Goal: Task Accomplishment & Management: Use online tool/utility

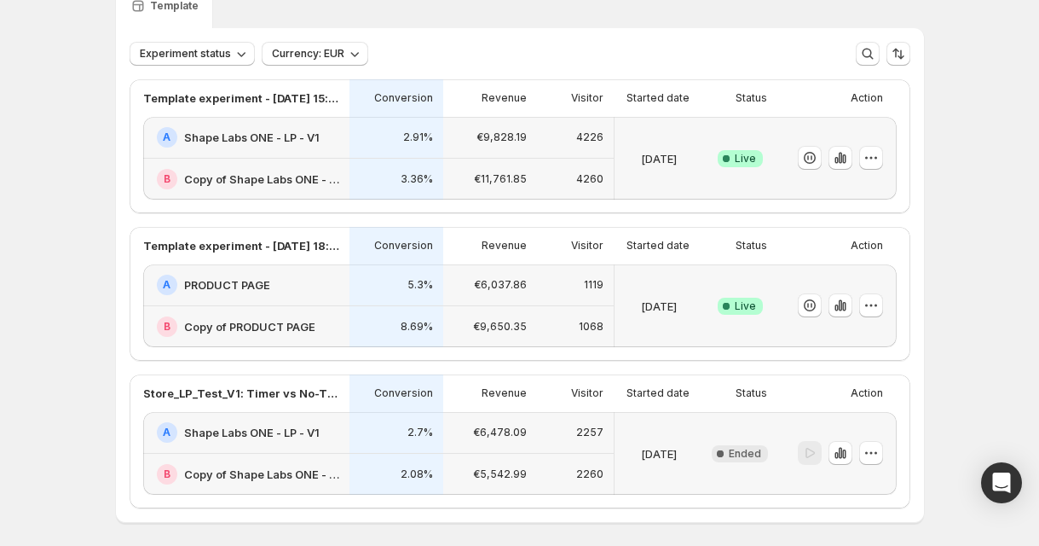
scroll to position [88, 0]
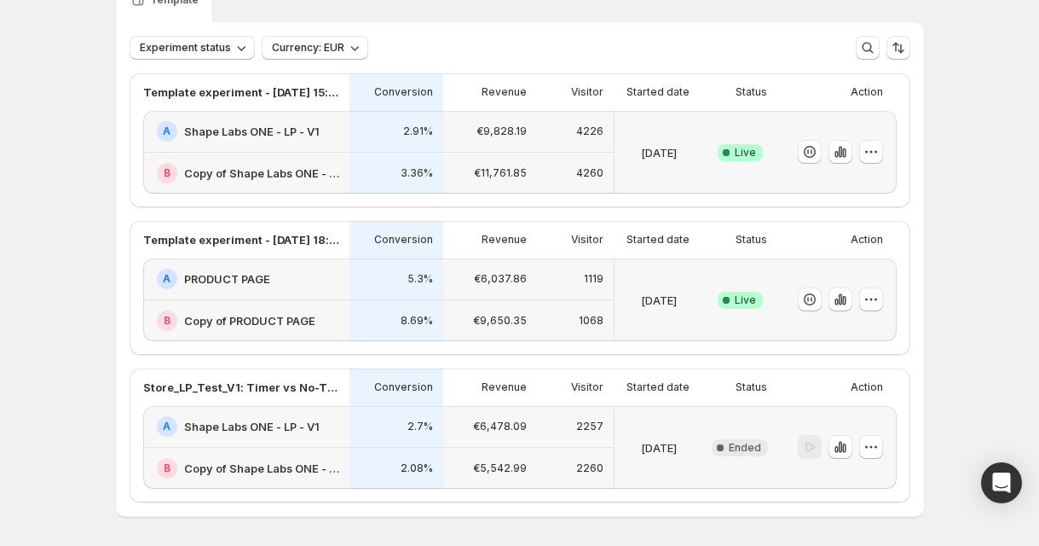
click at [324, 157] on div "B Copy of Shape Labs ONE - LP - V1" at bounding box center [246, 173] width 206 height 41
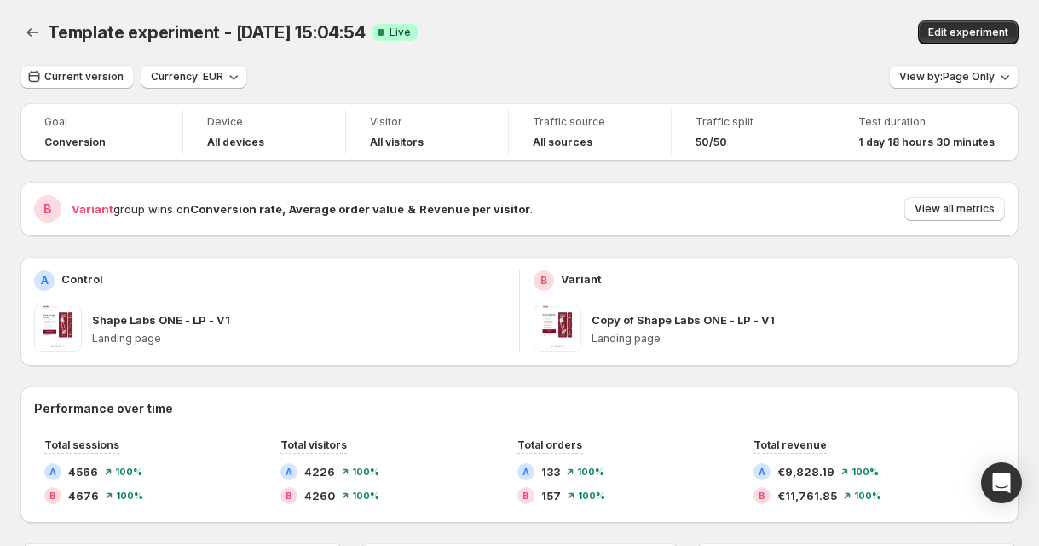
drag, startPoint x: 565, startPoint y: 137, endPoint x: 534, endPoint y: 178, distance: 51.7
click at [975, 24] on button "Edit experiment" at bounding box center [968, 32] width 101 height 24
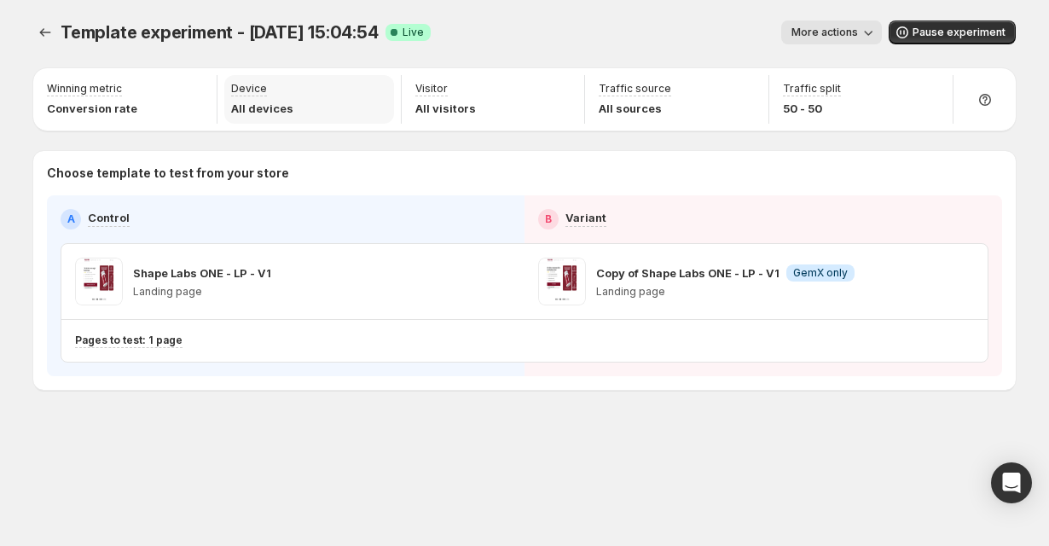
click at [246, 113] on p "All devices" at bounding box center [262, 108] width 62 height 17
click at [246, 86] on p "Device" at bounding box center [249, 89] width 36 height 14
click at [833, 36] on span "More actions" at bounding box center [824, 33] width 66 height 14
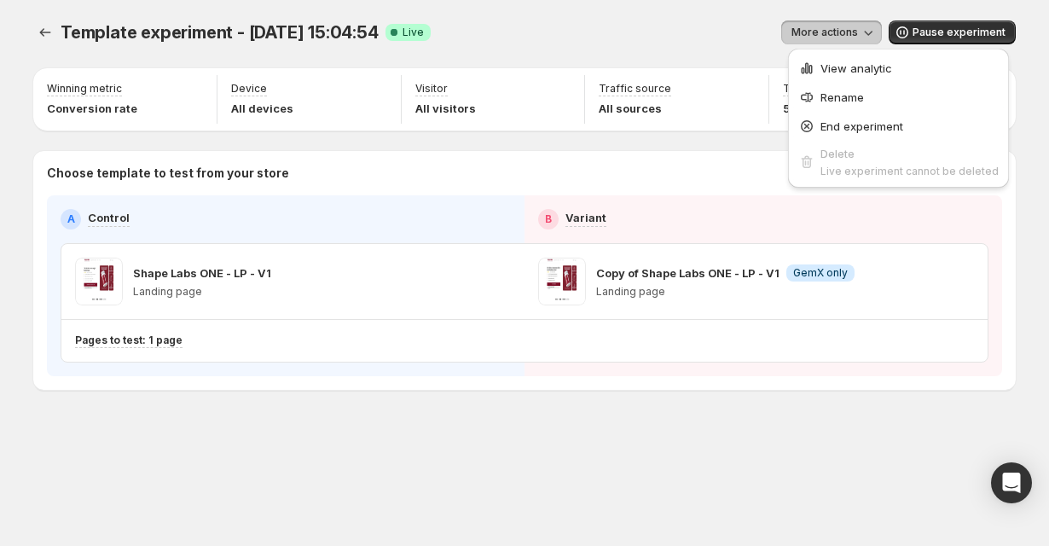
click at [465, 146] on div "Winning metric Conversion rate Device All devices Visitor All visitors Traffic …" at bounding box center [524, 228] width 982 height 321
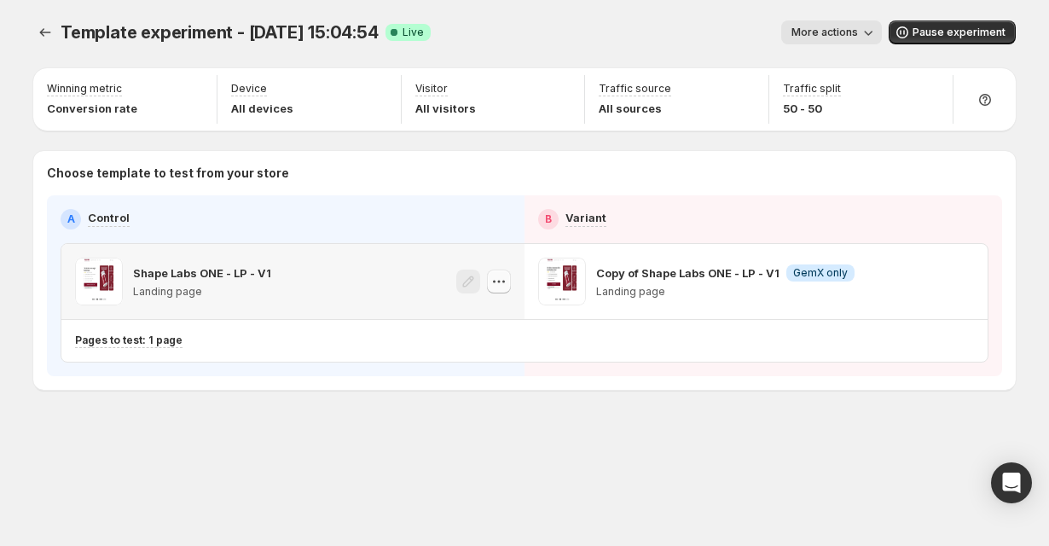
click at [497, 286] on icon "button" at bounding box center [498, 281] width 17 height 17
click at [483, 429] on div "Template experiment - [DATE] 15:04:54. This page is ready Template experiment -…" at bounding box center [524, 241] width 1023 height 482
click at [40, 31] on icon "Experiments" at bounding box center [45, 32] width 17 height 17
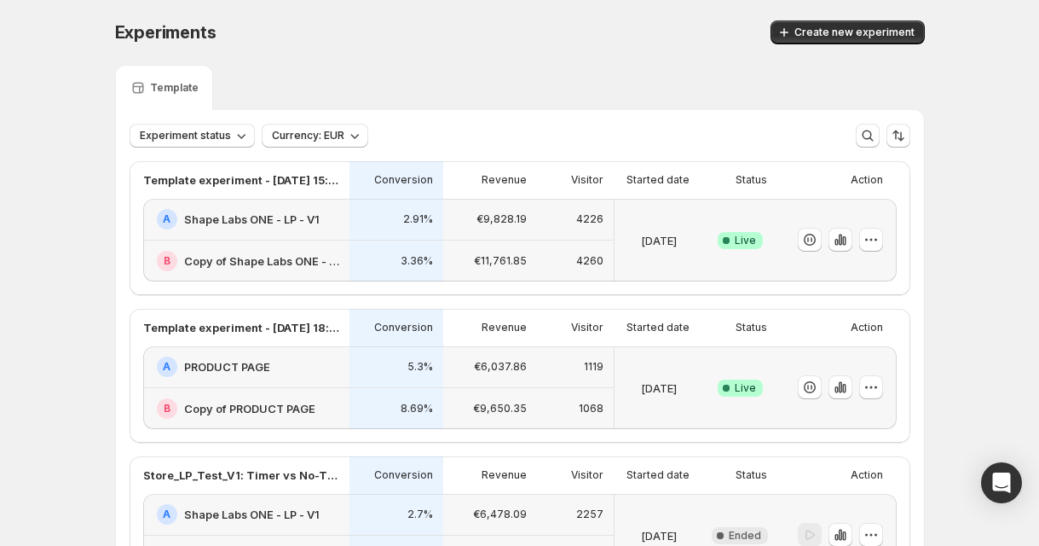
click at [84, 183] on div "Experiments. This page is ready Experiments Create new experiment Template Expe…" at bounding box center [519, 348] width 1039 height 697
click at [880, 242] on icon "button" at bounding box center [871, 239] width 17 height 17
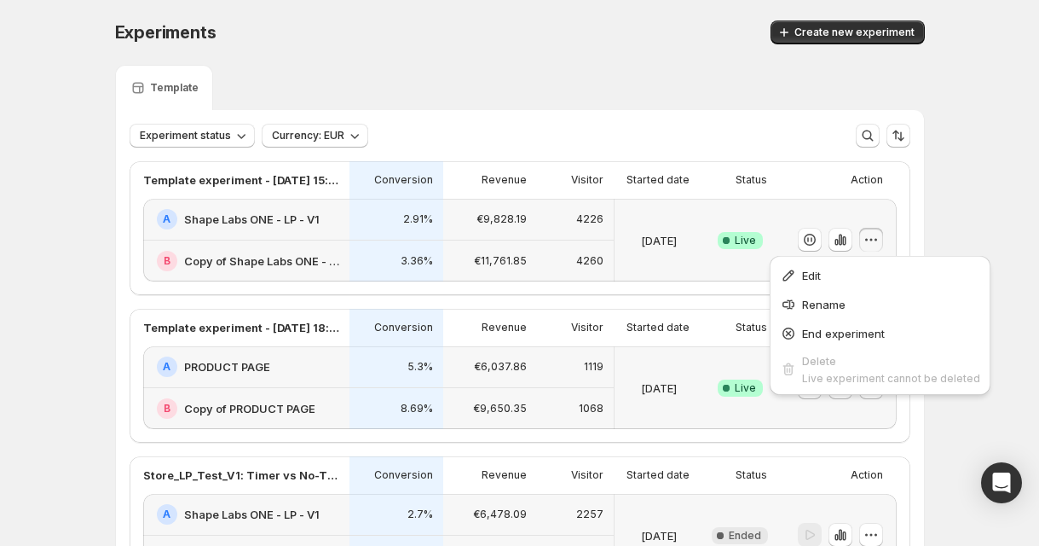
click at [961, 218] on div "Experiments. This page is ready Experiments Create new experiment Template Expe…" at bounding box center [519, 348] width 1039 height 697
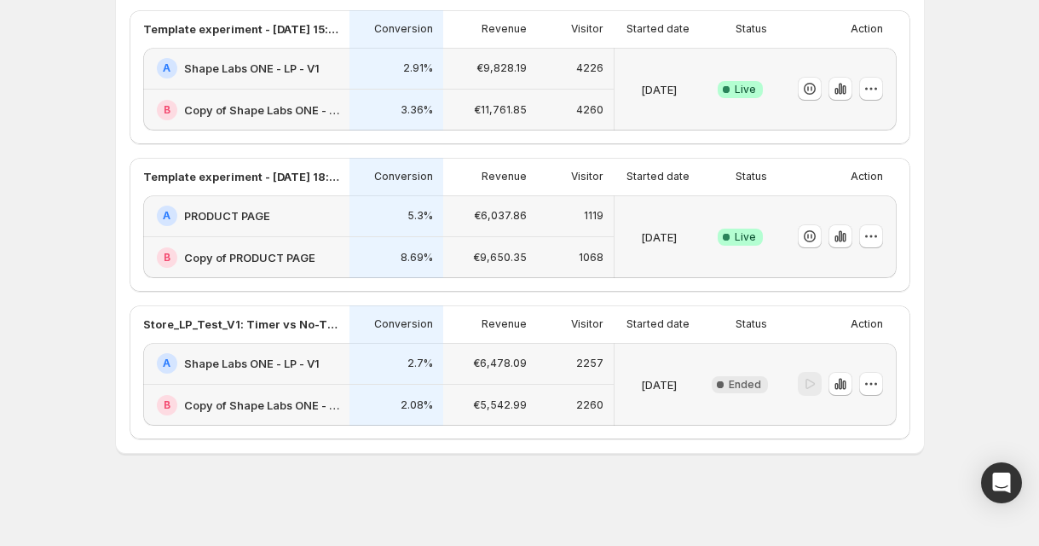
scroll to position [151, 0]
